Goal: Task Accomplishment & Management: Manage account settings

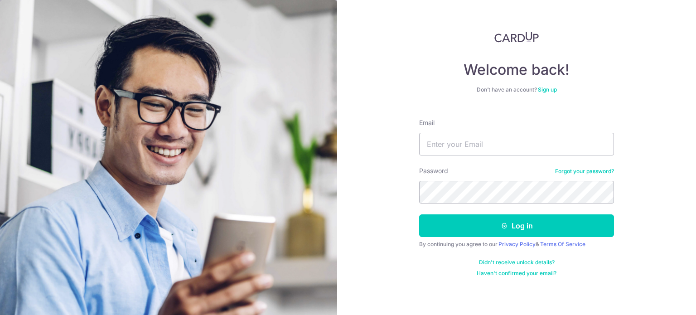
type input "[EMAIL_ADDRESS][DOMAIN_NAME]"
click at [419, 214] on button "Log in" at bounding box center [516, 225] width 195 height 23
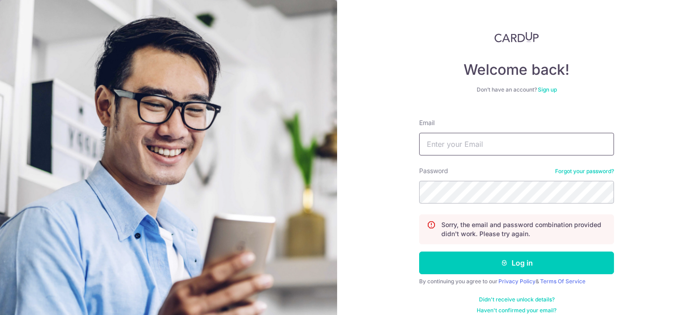
click at [481, 137] on input "Email" at bounding box center [516, 144] width 195 height 23
type input "[EMAIL_ADDRESS][DOMAIN_NAME]"
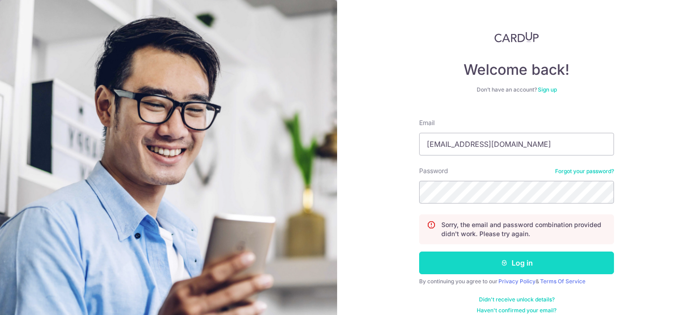
click at [482, 268] on button "Log in" at bounding box center [516, 262] width 195 height 23
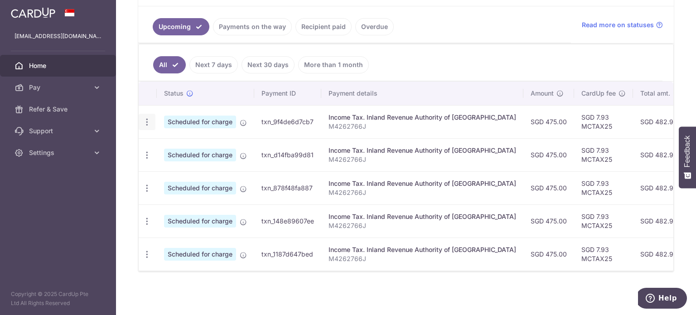
click at [147, 119] on icon "button" at bounding box center [147, 122] width 10 height 10
click at [414, 56] on ul "All Next 7 days Next 30 days More than 1 month" at bounding box center [401, 62] width 524 height 37
